Goal: Task Accomplishment & Management: Complete application form

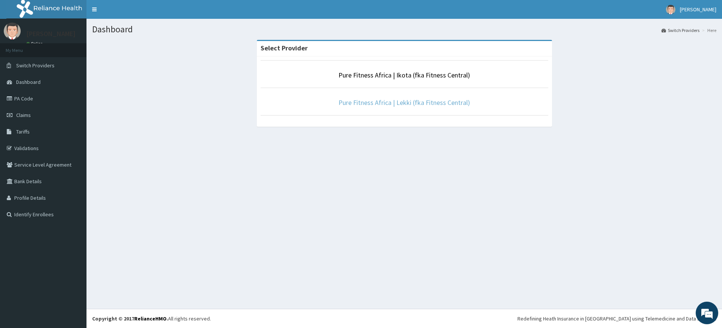
click at [428, 101] on link "Pure Fitness Africa | Lekki (fka Fitness Central)" at bounding box center [405, 102] width 132 height 9
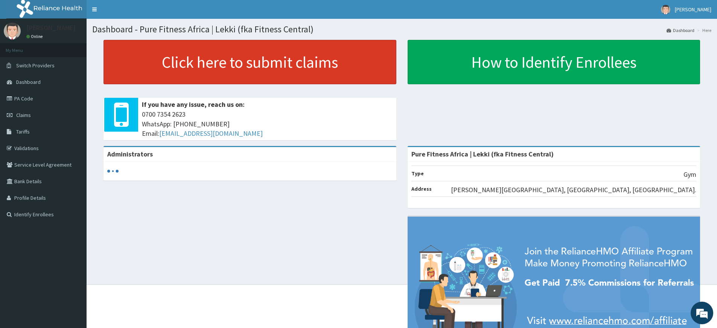
click at [271, 71] on link "Click here to submit claims" at bounding box center [249, 62] width 293 height 44
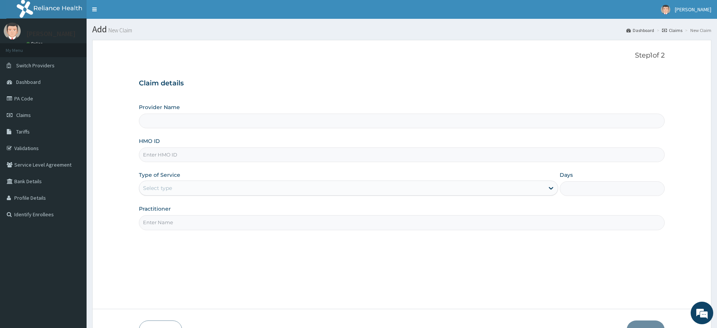
click at [191, 224] on input "Practitioner" at bounding box center [402, 222] width 526 height 15
type input "Pure Fitness Africa | Lekki (fka Fitness Central)"
type input "1"
type input "pure fitness africa"
click at [185, 154] on input "HMO ID" at bounding box center [402, 154] width 526 height 15
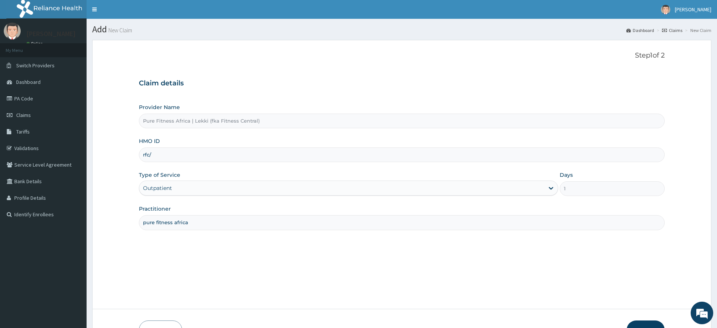
type input "rfc/10069/B"
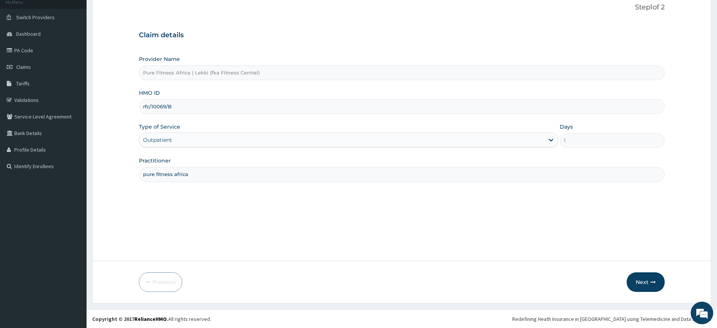
scroll to position [49, 0]
click at [650, 278] on button "Next" at bounding box center [645, 282] width 38 height 20
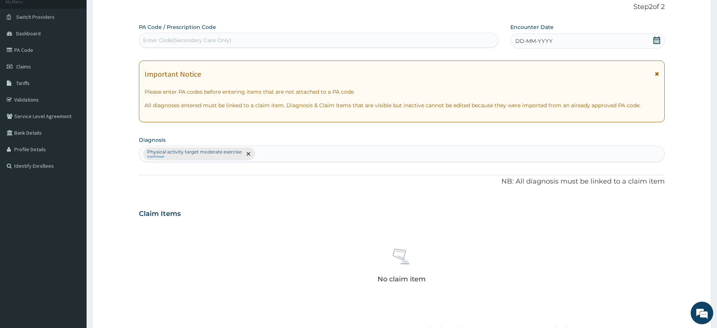
click at [469, 41] on div "Enter Code(Secondary Care Only)" at bounding box center [318, 40] width 358 height 12
type input "PA/244FBC"
click at [659, 40] on icon at bounding box center [657, 40] width 8 height 8
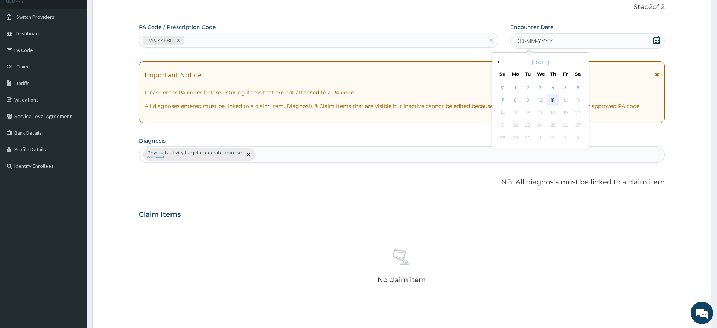
click at [555, 100] on div "11" at bounding box center [552, 100] width 11 height 11
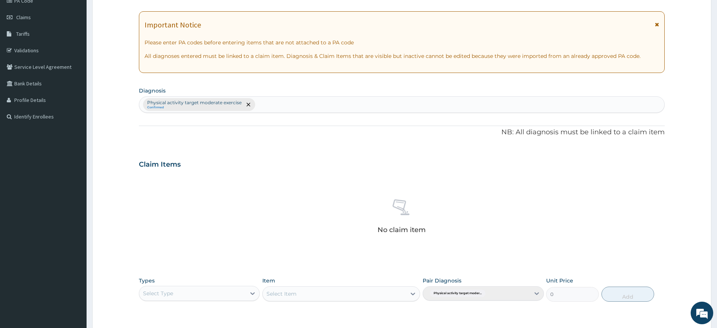
scroll to position [207, 0]
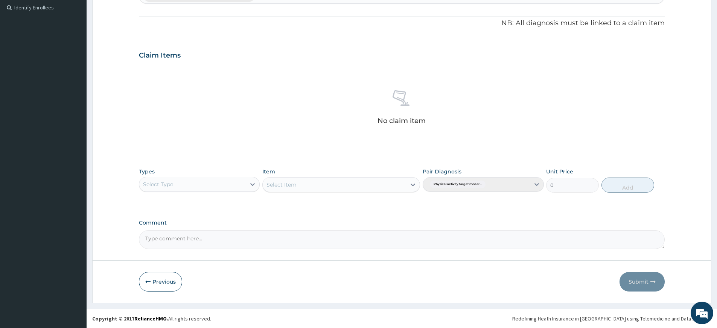
click at [207, 186] on div "Select Type" at bounding box center [192, 184] width 106 height 12
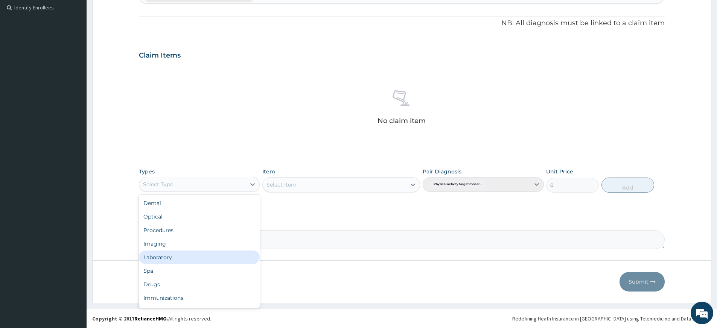
scroll to position [26, 0]
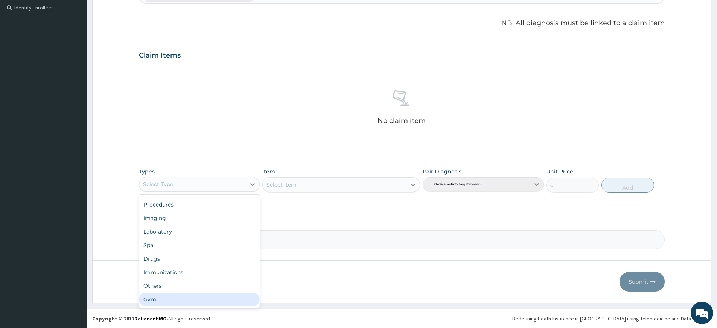
click at [197, 298] on div "Gym" at bounding box center [199, 300] width 121 height 14
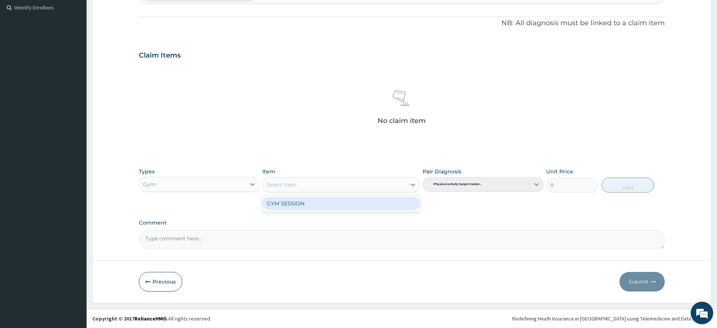
click at [358, 182] on div "Select Item" at bounding box center [334, 185] width 143 height 12
click at [354, 202] on div "GYM SESSION" at bounding box center [341, 204] width 158 height 14
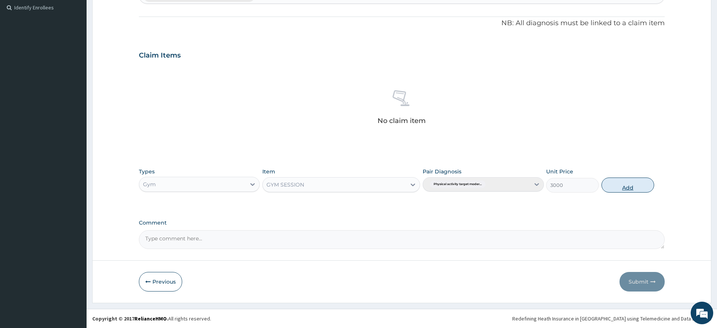
click at [625, 187] on button "Add" at bounding box center [627, 185] width 53 height 15
type input "0"
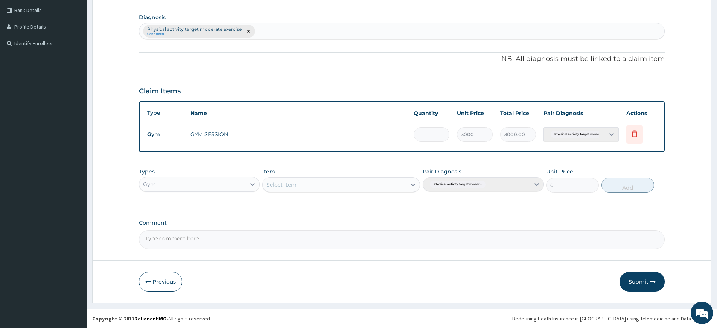
scroll to position [171, 0]
drag, startPoint x: 640, startPoint y: 282, endPoint x: 630, endPoint y: 268, distance: 16.5
click at [640, 282] on button "Submit" at bounding box center [641, 282] width 45 height 20
